Goal: Check status: Check status

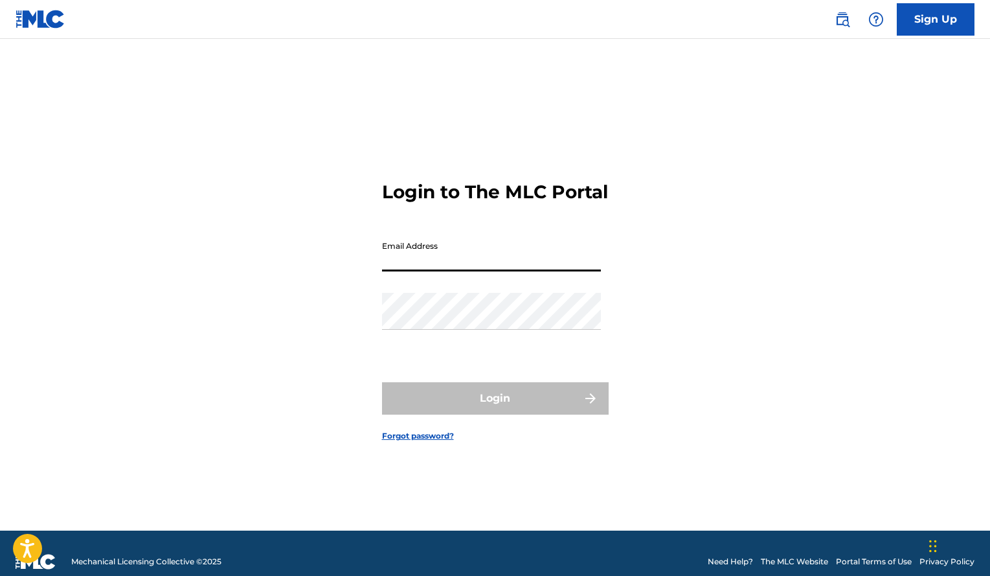
click at [407, 256] on input "Email Address" at bounding box center [491, 252] width 219 height 37
type input "[EMAIL_ADDRESS][DOMAIN_NAME]"
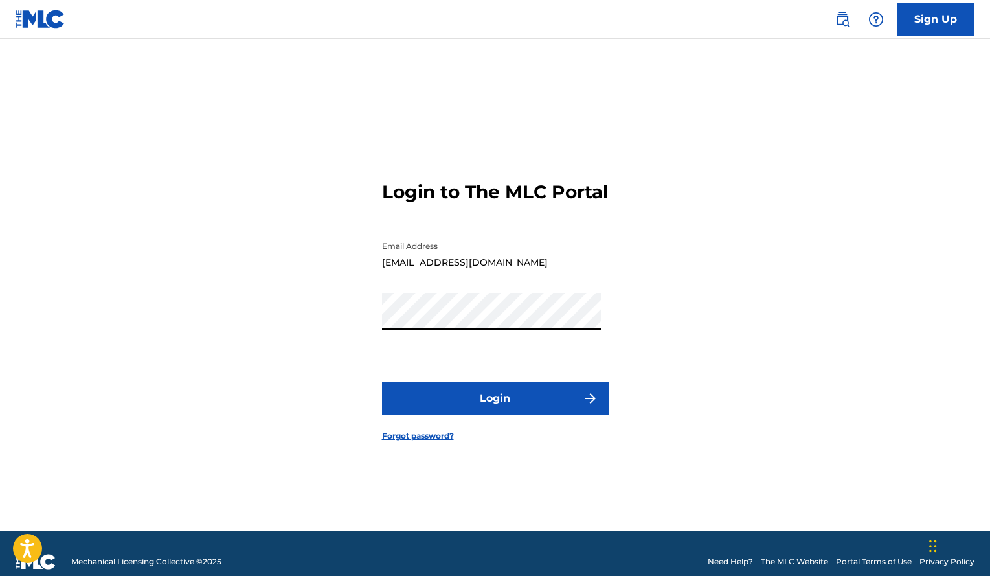
click at [382, 382] on button "Login" at bounding box center [495, 398] width 227 height 32
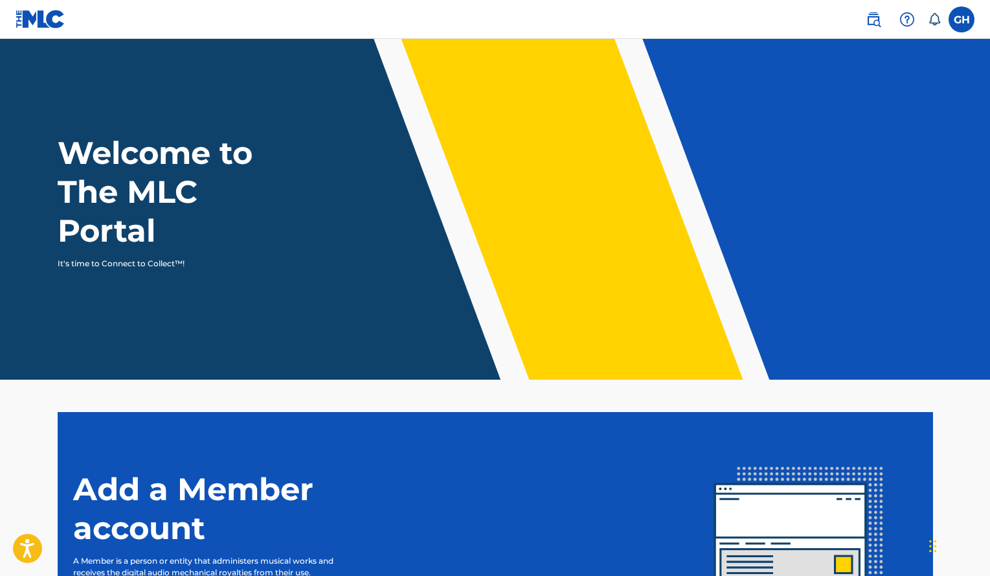
scroll to position [166, 0]
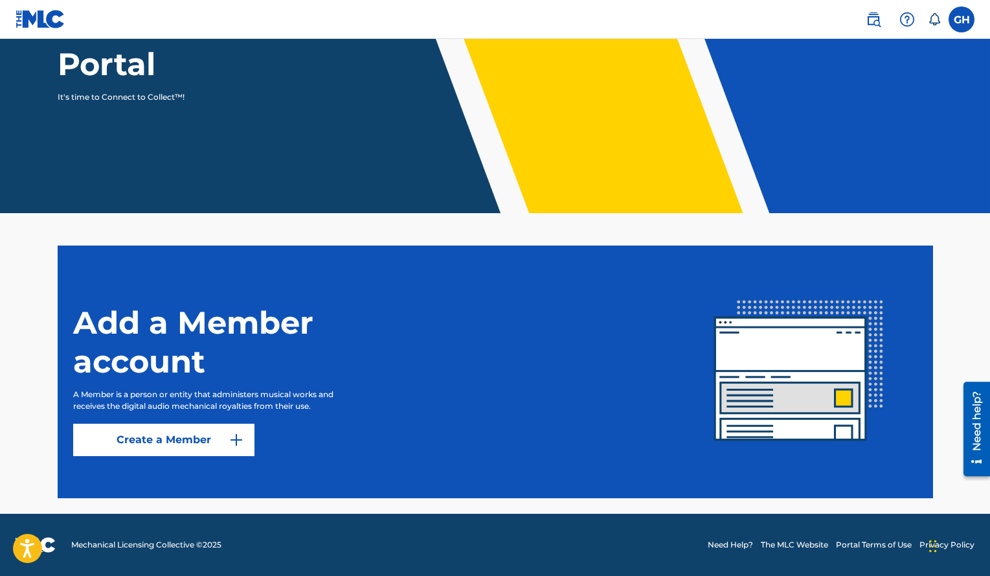
click at [230, 431] on button "Create a Member" at bounding box center [163, 439] width 181 height 32
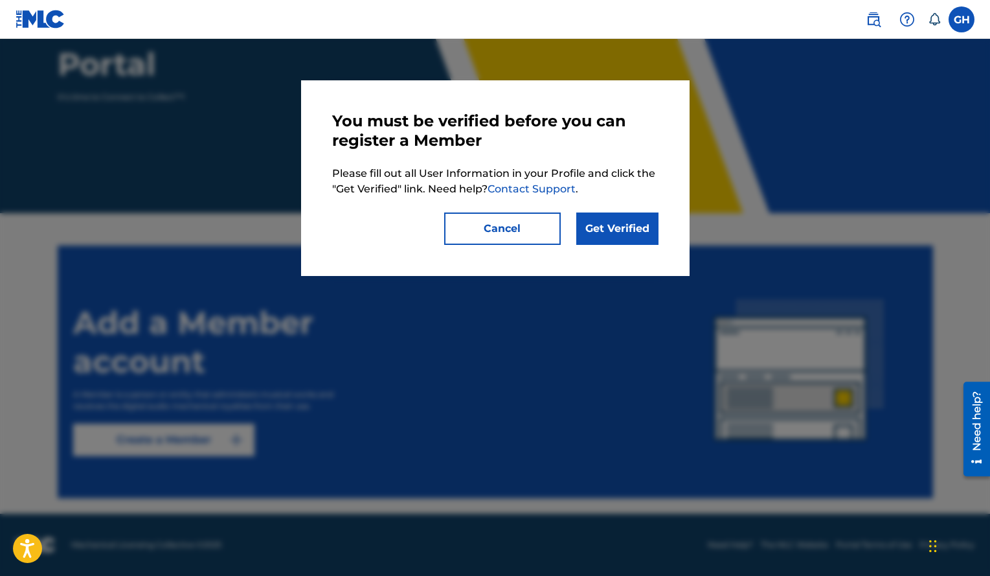
click at [490, 225] on button "Cancel" at bounding box center [502, 228] width 117 height 32
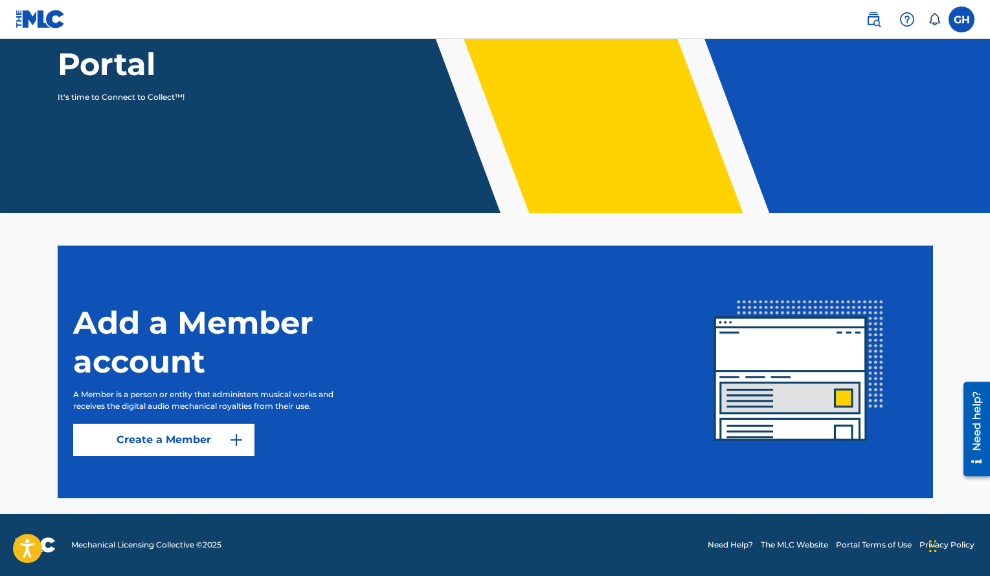
click at [961, 27] on label at bounding box center [961, 19] width 26 height 26
click at [961, 19] on input "GH [PERSON_NAME] [PERSON_NAME] [EMAIL_ADDRESS][DOMAIN_NAME] Notification Prefer…" at bounding box center [961, 19] width 0 height 0
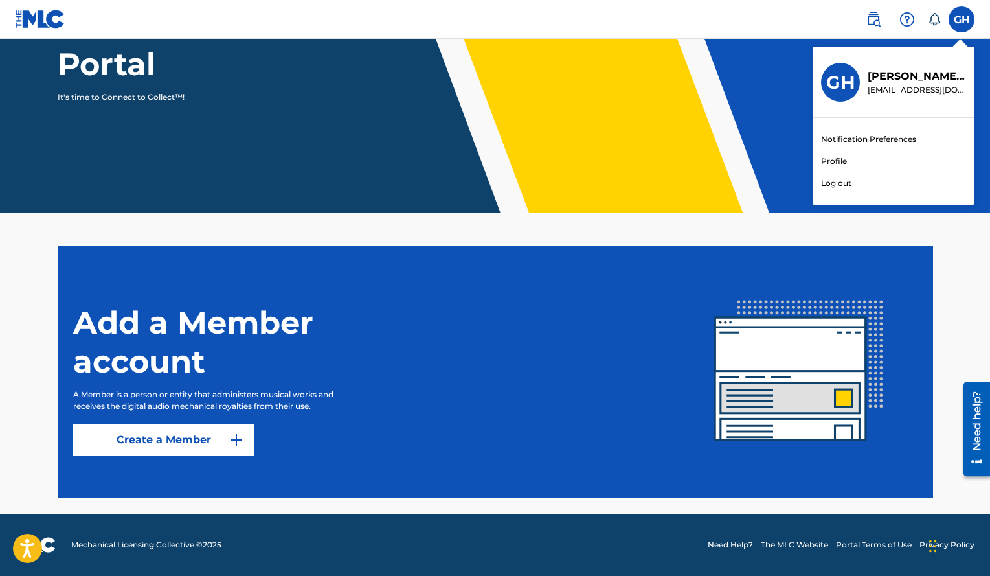
click at [839, 181] on p "Log out" at bounding box center [836, 183] width 30 height 12
click at [961, 19] on input "GH [PERSON_NAME] [PERSON_NAME] [EMAIL_ADDRESS][DOMAIN_NAME] Notification Prefer…" at bounding box center [961, 19] width 0 height 0
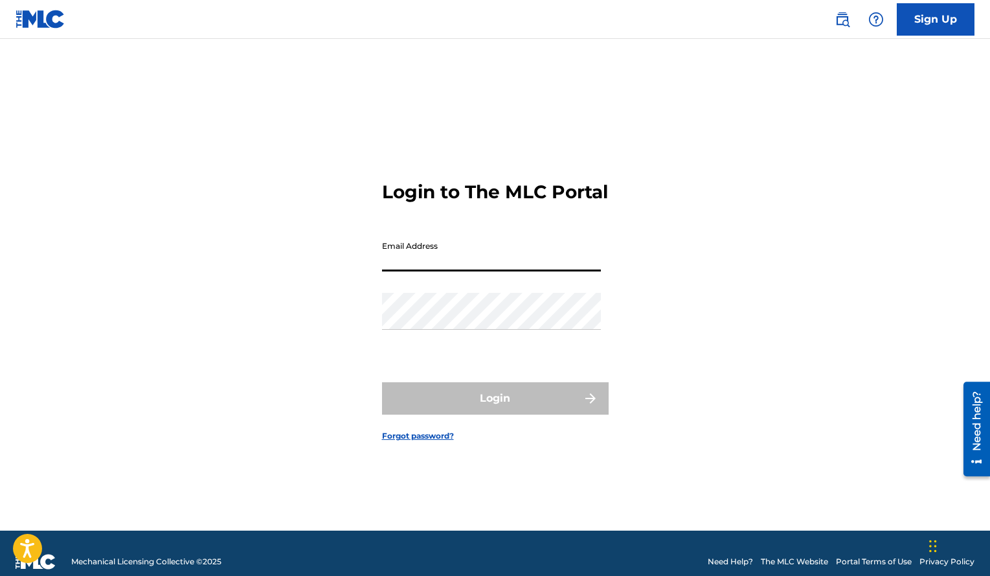
click at [505, 267] on input "Email Address" at bounding box center [491, 252] width 219 height 37
type input "[EMAIL_ADDRESS][DOMAIN_NAME]"
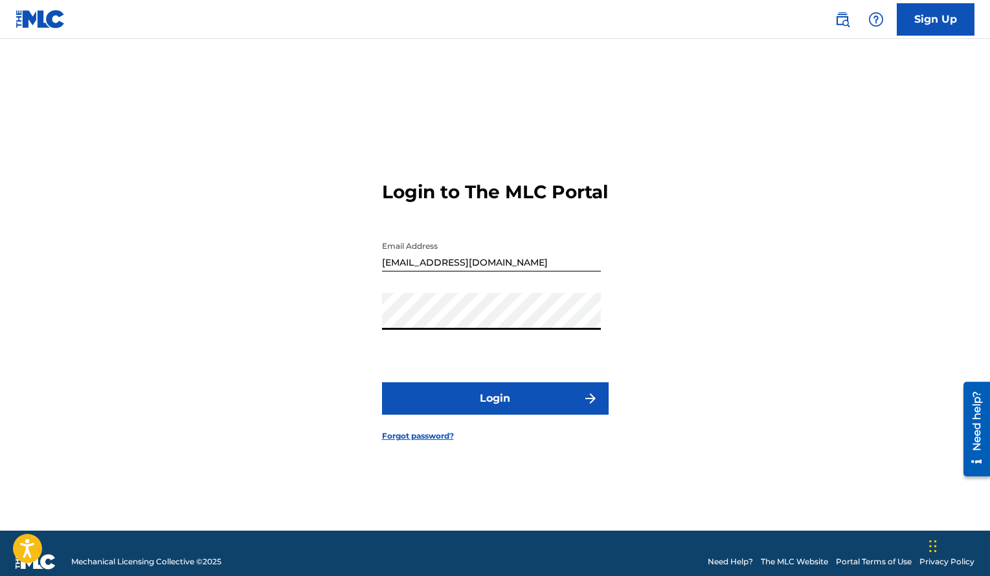
click at [382, 382] on button "Login" at bounding box center [495, 398] width 227 height 32
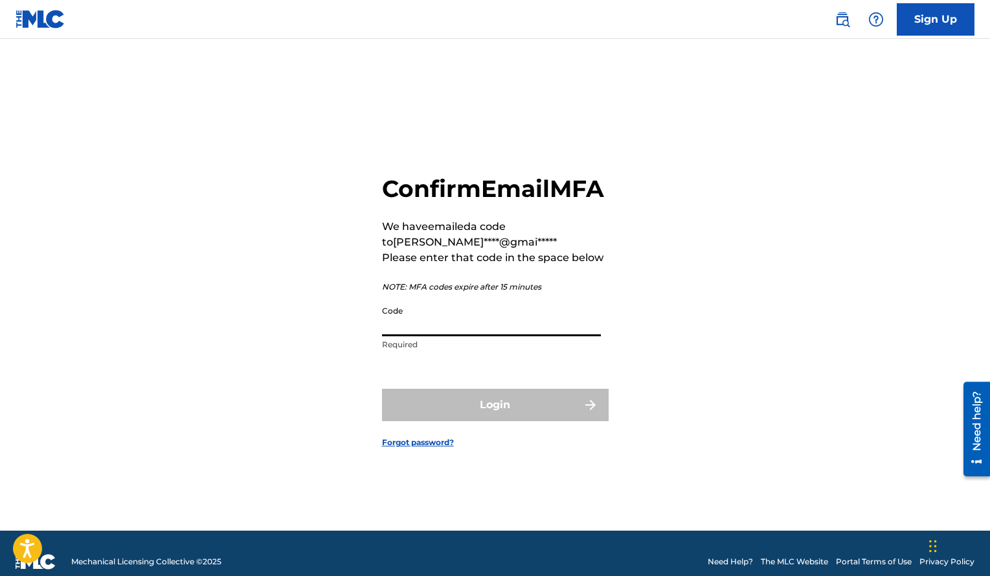
click at [480, 333] on input "Code" at bounding box center [491, 317] width 219 height 37
paste input "886025"
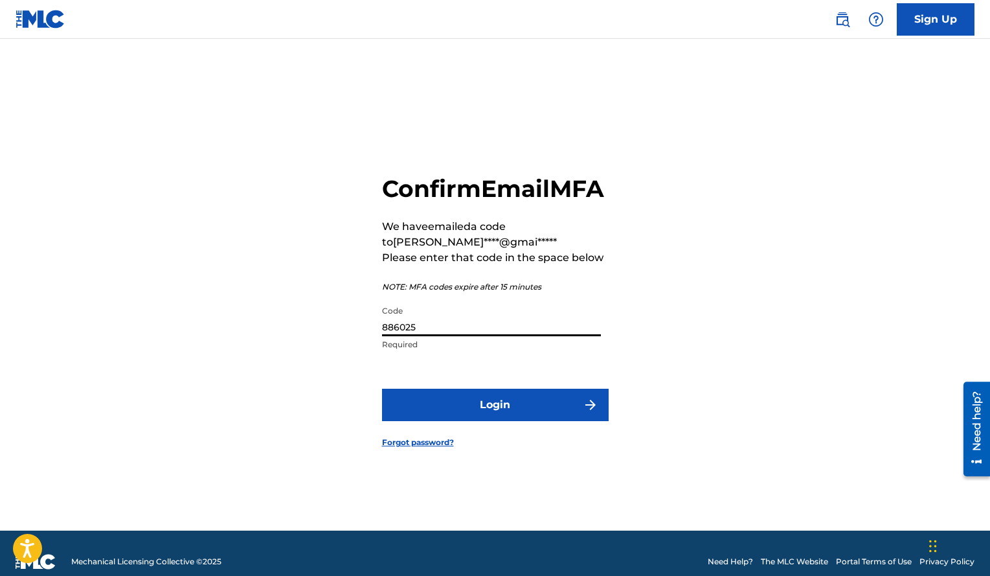
type input "886025"
click at [382, 388] on button "Login" at bounding box center [495, 404] width 227 height 32
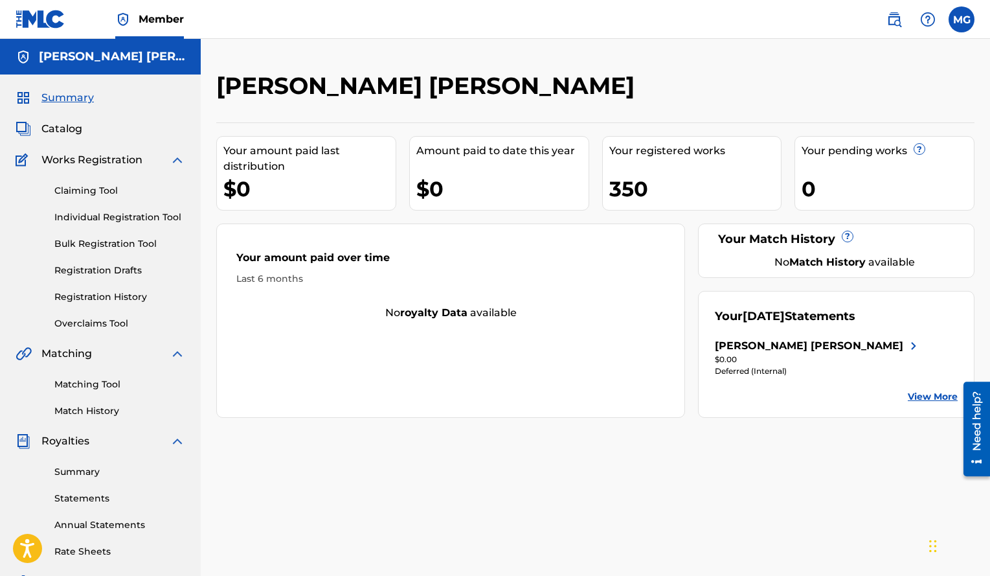
click at [918, 399] on link "View More" at bounding box center [933, 397] width 50 height 14
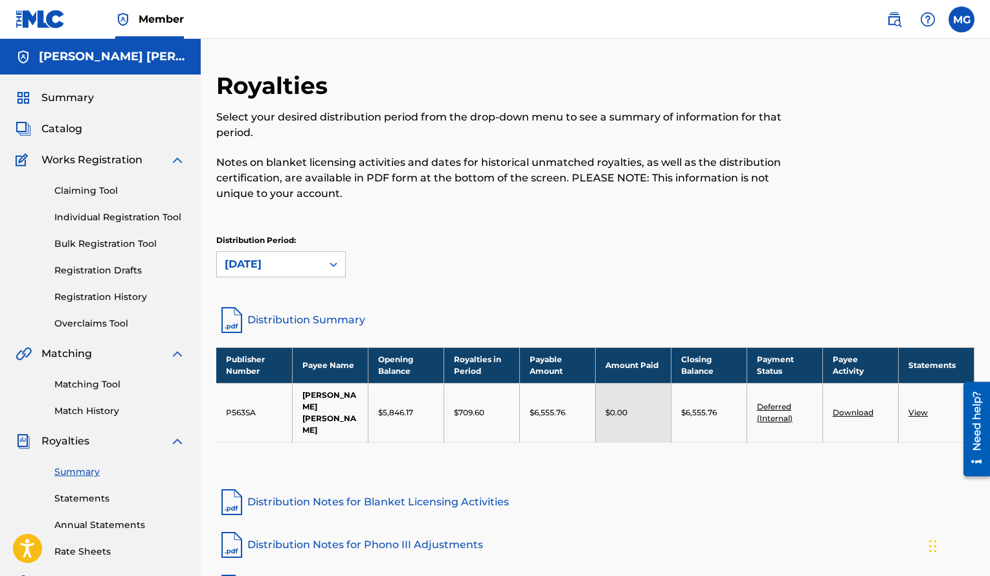
click at [66, 96] on span "Summary" at bounding box center [67, 98] width 52 height 16
